Goal: Find specific page/section: Find specific page/section

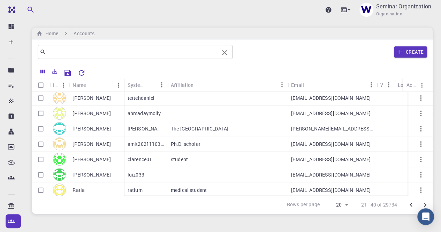
click at [107, 53] on input "text" at bounding box center [132, 52] width 173 height 10
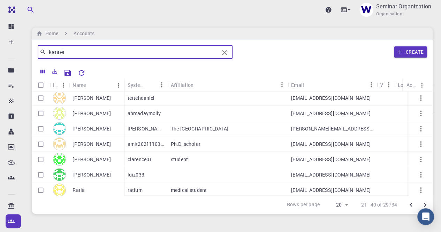
type input "kanrei"
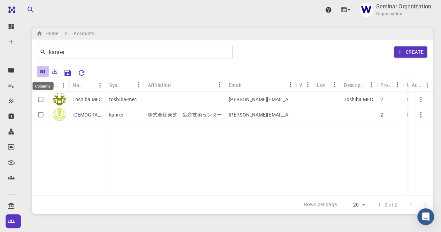
click at [43, 72] on icon "Columns" at bounding box center [42, 72] width 5 height 4
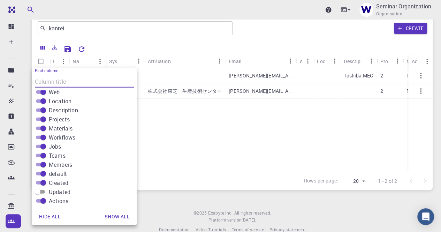
scroll to position [37, 0]
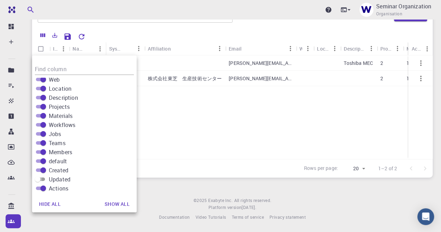
click at [43, 179] on input "Updated" at bounding box center [37, 179] width 25 height 8
checkbox input "true"
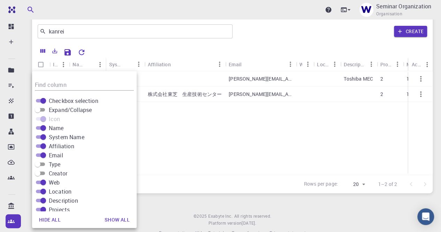
scroll to position [0, 0]
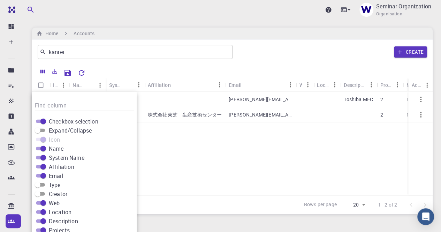
click at [234, 160] on div "Toshiba MEC [PERSON_NAME] toshiba-mec [PERSON_NAME][EMAIL_ADDRESS][DOMAIN_NAME]…" at bounding box center [349, 143] width 635 height 103
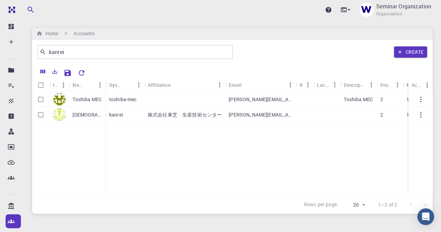
click at [87, 113] on p "[DEMOGRAPHIC_DATA][PERSON_NAME]" at bounding box center [87, 114] width 30 height 7
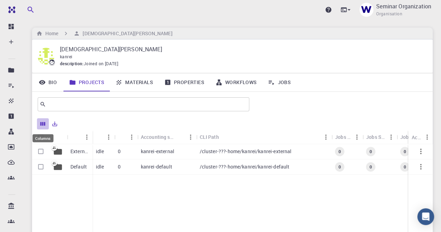
click at [42, 122] on icon "Columns" at bounding box center [43, 124] width 6 height 6
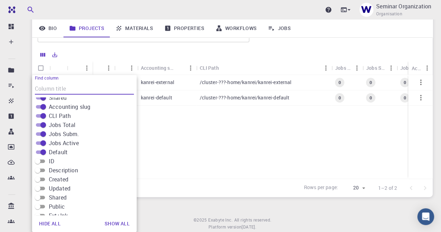
scroll to position [96, 0]
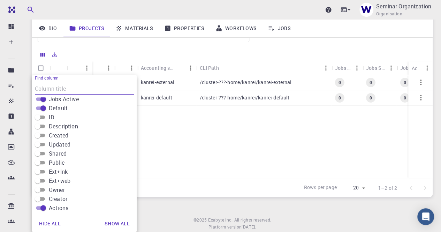
click at [43, 135] on input "Created" at bounding box center [37, 135] width 25 height 8
checkbox input "true"
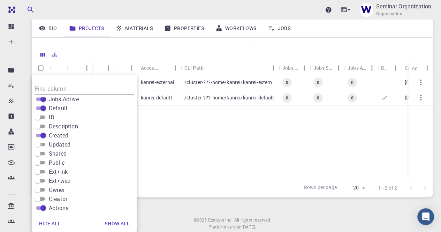
click at [43, 142] on input "Updated" at bounding box center [37, 144] width 25 height 8
checkbox input "true"
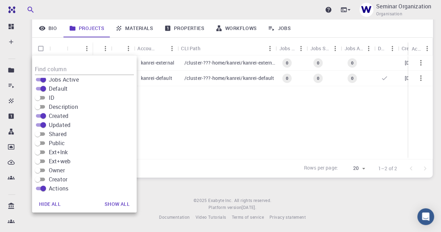
scroll to position [0, 82]
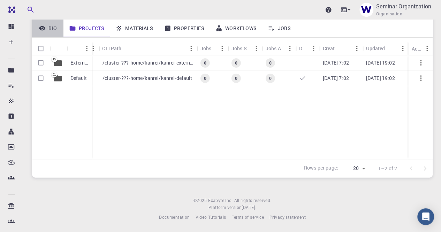
click at [50, 29] on link "Bio" at bounding box center [47, 28] width 31 height 18
